Goal: Task Accomplishment & Management: Manage account settings

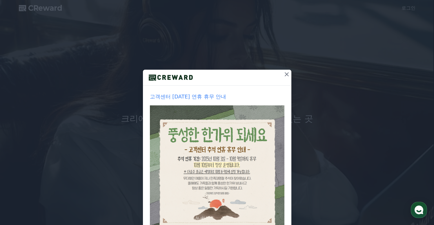
click at [286, 74] on icon at bounding box center [286, 74] width 7 height 7
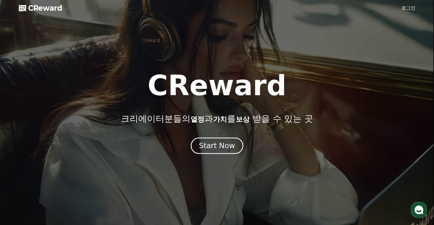
click at [228, 146] on div "Start Now" at bounding box center [217, 146] width 36 height 10
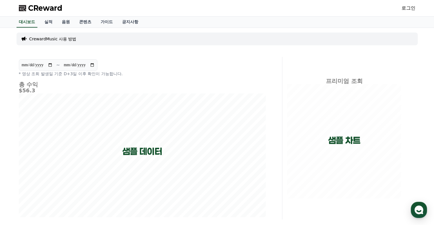
click at [408, 8] on link "로그인" at bounding box center [408, 8] width 14 height 7
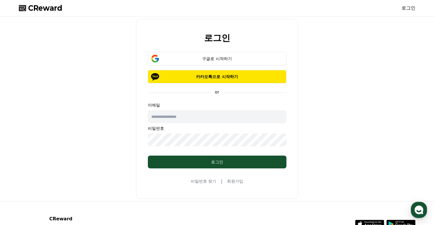
click at [192, 116] on input "text" at bounding box center [217, 116] width 139 height 13
click at [193, 112] on input "text" at bounding box center [217, 116] width 139 height 13
click at [314, 54] on div "로그인 구글로 시작하기 카카오톡으로 시작하기 or 이메일 비밀번호 로그인 비밀번호 찾기 | 회원가입" at bounding box center [217, 109] width 401 height 180
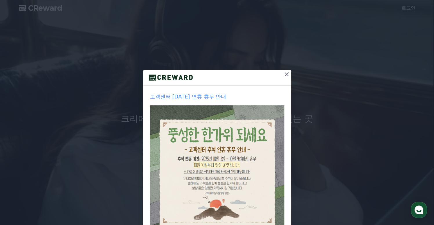
click at [284, 73] on icon at bounding box center [286, 74] width 7 height 7
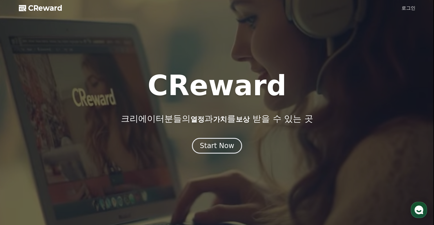
click at [412, 6] on link "로그인" at bounding box center [408, 8] width 14 height 7
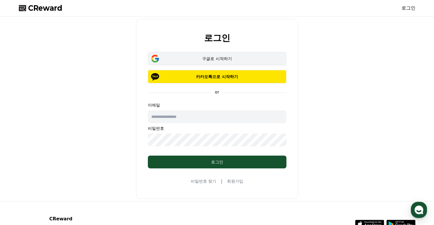
click at [217, 63] on button "구글로 시작하기" at bounding box center [217, 58] width 139 height 13
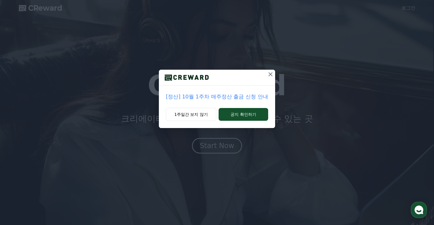
click at [272, 73] on icon at bounding box center [270, 74] width 7 height 7
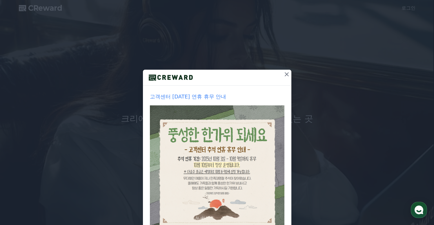
click at [287, 74] on icon at bounding box center [286, 74] width 7 height 7
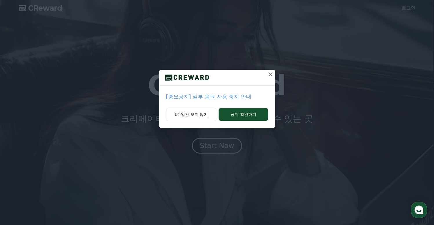
drag, startPoint x: 197, startPoint y: 117, endPoint x: 221, endPoint y: 95, distance: 33.2
click at [221, 95] on div "[중요공지] 일부 음원 사용 중지 안내 1주일간 보지 않기 공지 확인하기" at bounding box center [217, 99] width 116 height 58
click at [222, 94] on p "[중요공지] 일부 음원 사용 중지 안내" at bounding box center [217, 96] width 102 height 8
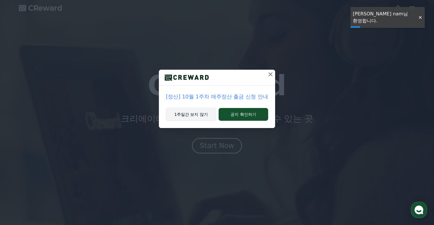
click at [195, 118] on button "1주일간 보지 않기" at bounding box center [191, 114] width 50 height 13
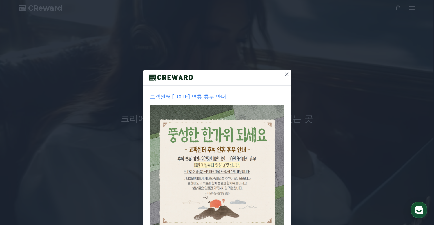
click at [283, 76] on icon at bounding box center [286, 74] width 7 height 7
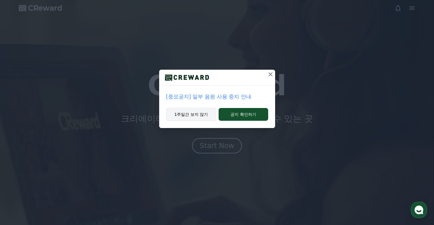
click at [199, 114] on button "1주일간 보지 않기" at bounding box center [191, 114] width 50 height 13
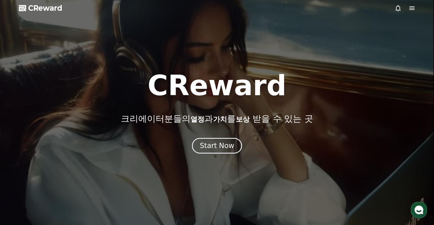
drag, startPoint x: 198, startPoint y: 112, endPoint x: 260, endPoint y: 84, distance: 67.7
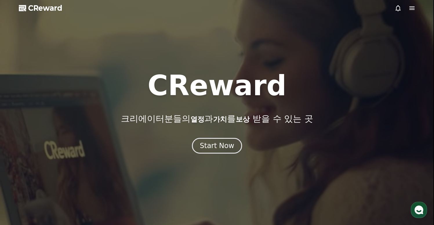
click at [260, 84] on div "CReward 크리에이터분들의 열정 과 가치 를 보상 받을 수 있는 곳" at bounding box center [217, 98] width 434 height 52
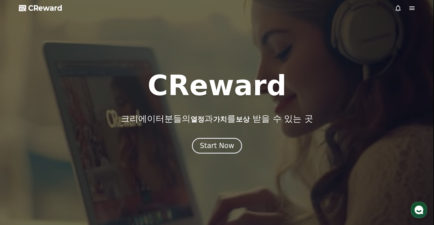
click at [413, 7] on icon at bounding box center [411, 8] width 7 height 7
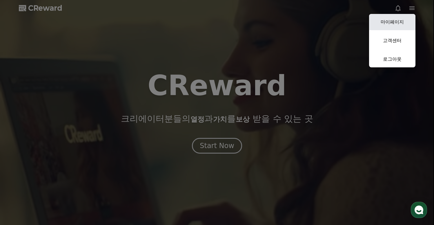
click at [388, 24] on link "마이페이지" at bounding box center [392, 22] width 46 height 16
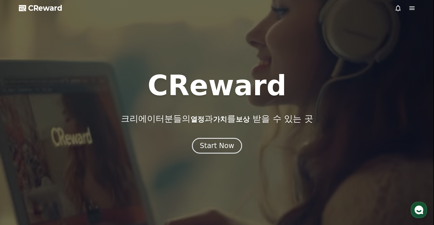
select select "**********"
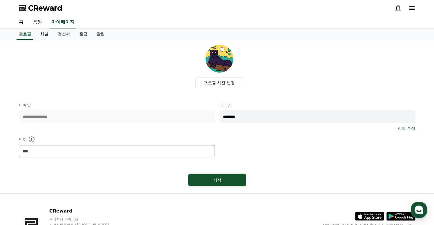
click at [41, 34] on link "채널" at bounding box center [44, 34] width 17 height 11
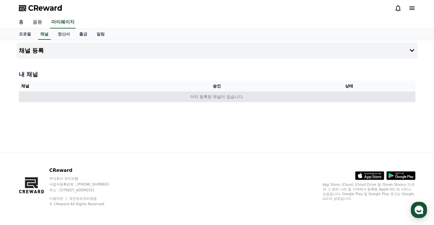
click at [212, 95] on td "아직 등록된 채널이 없습니다." at bounding box center [217, 96] width 396 height 11
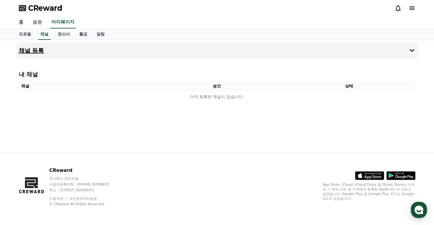
click at [408, 50] on icon at bounding box center [411, 50] width 7 height 7
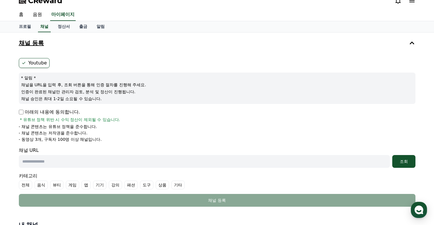
scroll to position [11, 0]
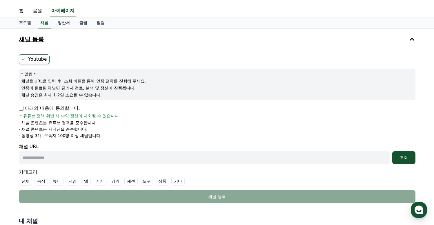
click at [56, 105] on p "아래의 내용에 동의합니다." at bounding box center [49, 108] width 61 height 7
click at [55, 108] on p "아래의 내용에 동의합니다." at bounding box center [49, 108] width 61 height 7
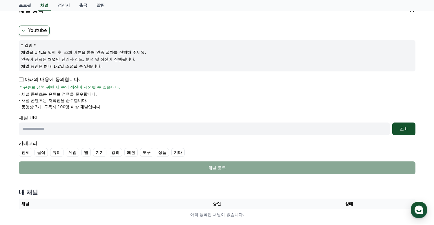
scroll to position [69, 0]
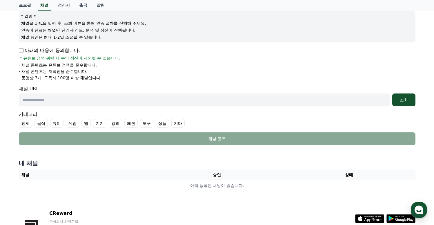
click at [105, 94] on input "text" at bounding box center [204, 99] width 371 height 13
paste input "**********"
type input "**********"
click at [404, 99] on div "조회" at bounding box center [403, 100] width 19 height 6
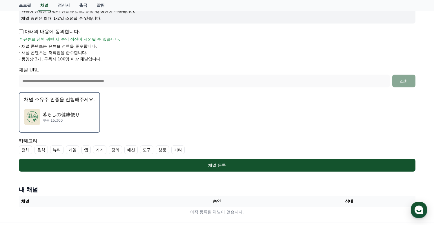
scroll to position [103, 0]
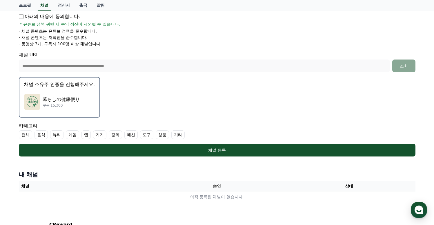
click at [80, 105] on div "暮らしの健康便り 구독 15,300" at bounding box center [59, 101] width 71 height 23
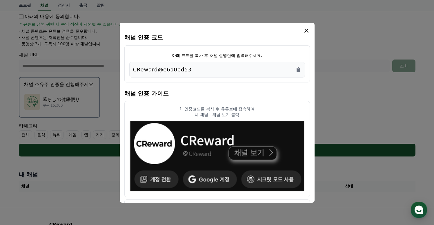
click at [208, 65] on div "CReward@e6a0ed53" at bounding box center [217, 70] width 176 height 16
click at [208, 68] on div "CReward@e6a0ed53" at bounding box center [217, 69] width 168 height 8
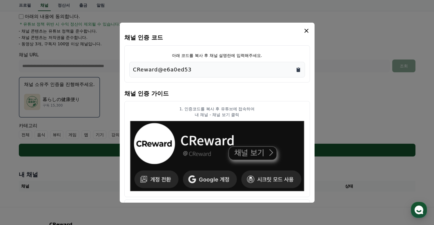
click at [300, 71] on icon "Copy to clipboard" at bounding box center [298, 70] width 6 height 6
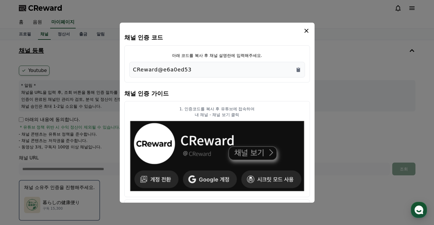
click at [309, 31] on icon "modal" at bounding box center [306, 30] width 7 height 7
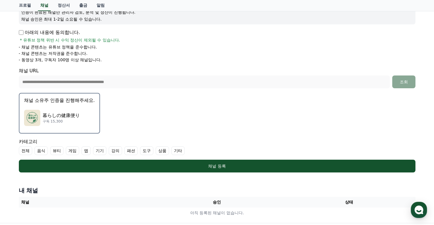
scroll to position [119, 0]
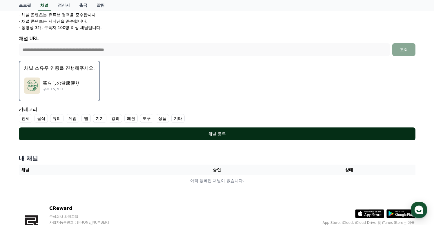
click at [220, 134] on div "채널 등록" at bounding box center [216, 134] width 373 height 6
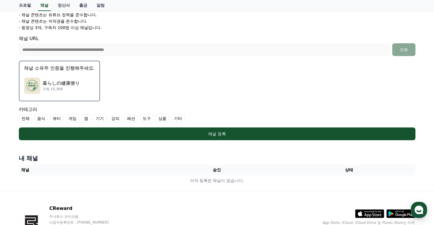
click at [171, 118] on label "기타" at bounding box center [177, 118] width 13 height 9
click at [20, 119] on label "전체" at bounding box center [25, 118] width 13 height 9
click at [178, 121] on label "기타" at bounding box center [188, 118] width 20 height 9
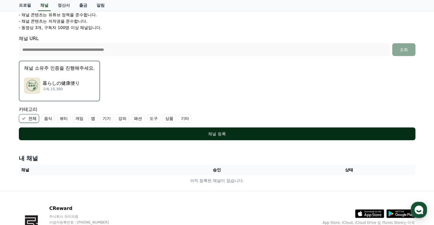
click at [203, 131] on div "채널 등록" at bounding box center [216, 134] width 373 height 6
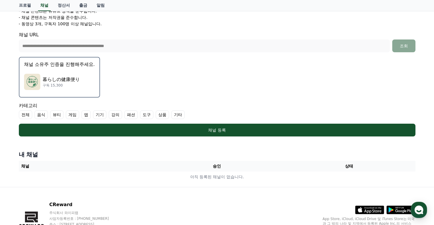
scroll to position [130, 0]
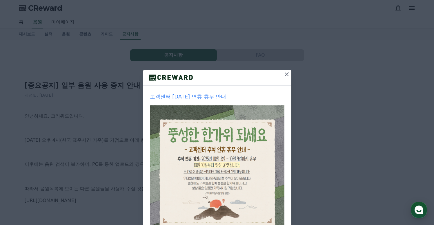
click at [283, 75] on icon at bounding box center [286, 74] width 7 height 7
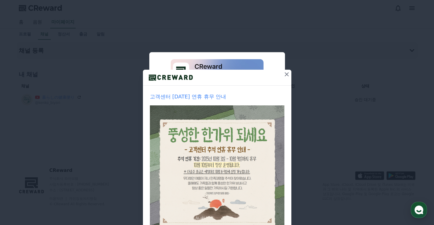
click at [288, 72] on button at bounding box center [286, 74] width 9 height 9
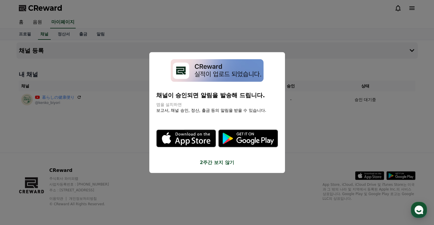
click at [226, 163] on button "2주간 보지 않기" at bounding box center [217, 162] width 122 height 7
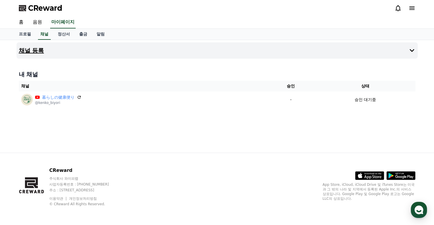
click at [54, 58] on button "채널 등록" at bounding box center [217, 50] width 401 height 16
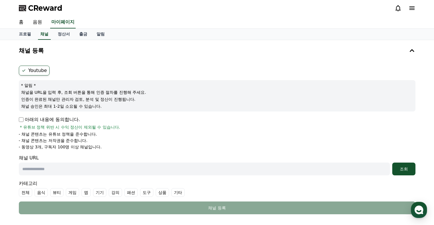
click at [27, 118] on p "아래의 내용에 동의합니다." at bounding box center [49, 119] width 61 height 7
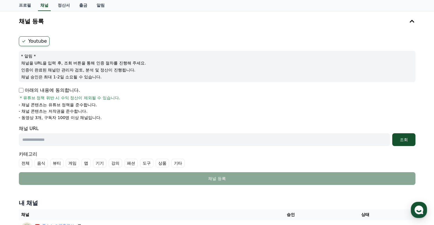
scroll to position [94, 0]
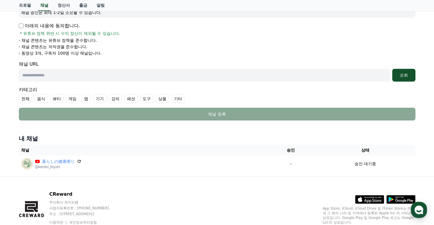
click at [119, 69] on input "text" at bounding box center [204, 75] width 371 height 13
click at [115, 76] on input "text" at bounding box center [204, 75] width 371 height 13
paste input "**********"
type input "**********"
click at [411, 78] on div "조회" at bounding box center [403, 75] width 19 height 6
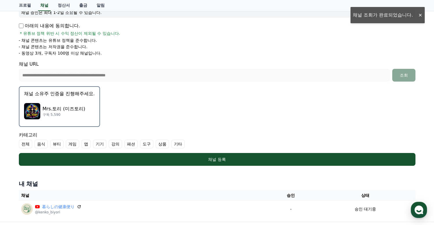
click at [54, 112] on p "구독 5,590" at bounding box center [64, 114] width 43 height 5
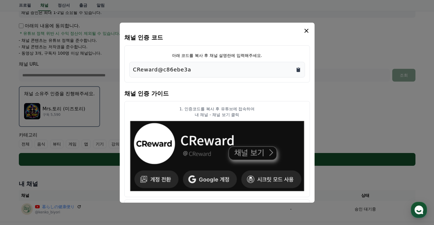
click at [299, 71] on icon "Copy to clipboard" at bounding box center [297, 70] width 3 height 4
click at [309, 31] on icon "modal" at bounding box center [306, 30] width 7 height 7
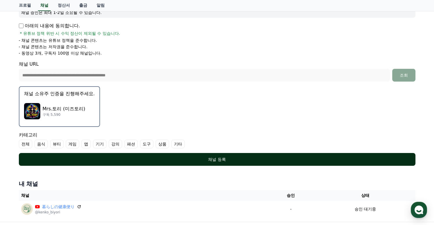
click at [220, 160] on div "채널 등록" at bounding box center [216, 159] width 373 height 6
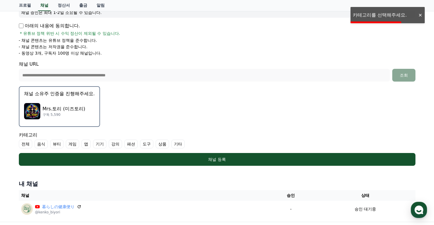
click at [25, 142] on label "전체" at bounding box center [25, 143] width 13 height 9
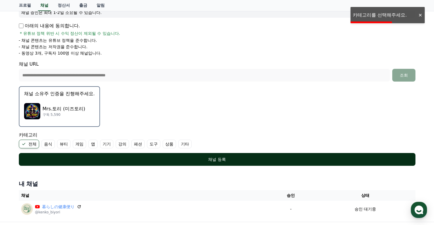
click at [200, 160] on div "채널 등록" at bounding box center [216, 159] width 373 height 6
